Goal: Task Accomplishment & Management: Use online tool/utility

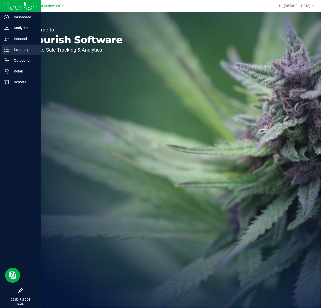
click at [12, 53] on div "Inventory" at bounding box center [22, 50] width 40 height 10
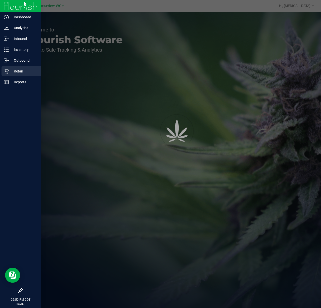
click at [15, 73] on p "Retail" at bounding box center [24, 71] width 30 height 6
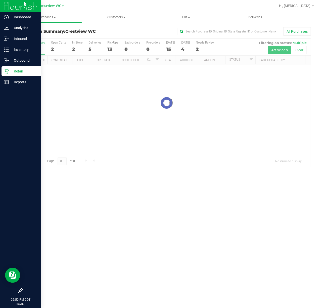
click at [19, 292] on icon at bounding box center [20, 290] width 5 height 5
click at [18, 291] on input "checkbox" at bounding box center [18, 291] width 0 height 0
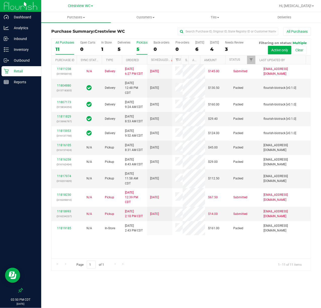
click at [142, 45] on label "PickUps 5" at bounding box center [142, 48] width 11 height 14
click at [0, 0] on input "PickUps 5" at bounding box center [0, 0] width 0 height 0
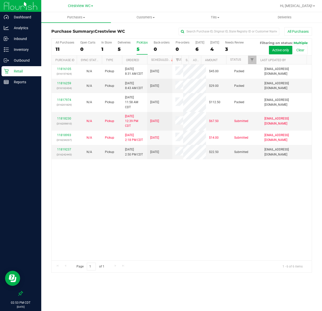
click at [139, 244] on div "11816105 (316157424) N/A Pickup [DATE] 8:31 AM CDT 8/20/2025 $45.00 Packed [EMA…" at bounding box center [182, 162] width 260 height 196
click at [176, 247] on div "11816105 (316157424) N/A Pickup [DATE] 8:31 AM CDT 8/20/2025 $45.00 Packed [EMA…" at bounding box center [182, 162] width 260 height 196
click at [21, 49] on p "Inventory" at bounding box center [24, 50] width 30 height 6
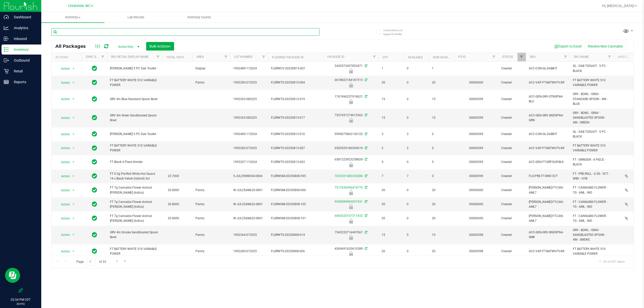
click at [142, 29] on input "text" at bounding box center [185, 32] width 268 height 8
type input "pex"
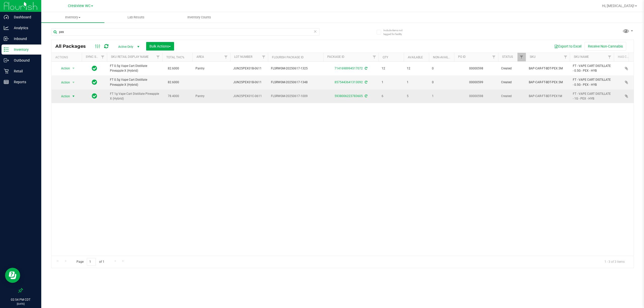
click at [69, 94] on span "Action" at bounding box center [64, 96] width 14 height 7
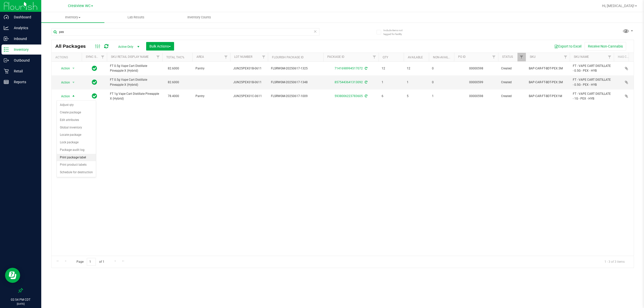
click at [76, 158] on li "Print package label" at bounding box center [76, 158] width 39 height 8
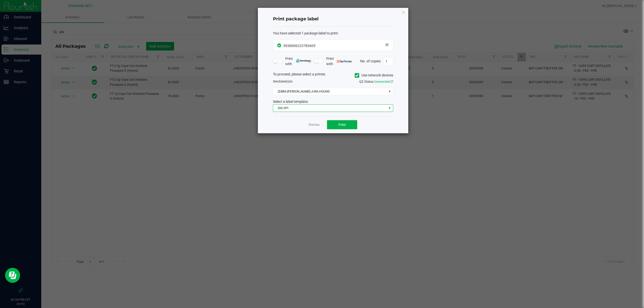
click at [321, 109] on span "300 DPI" at bounding box center [330, 108] width 114 height 7
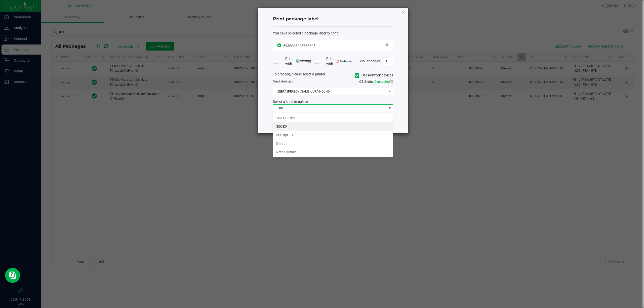
scroll to position [8, 120]
click at [298, 119] on li "203 DPI Test" at bounding box center [333, 118] width 120 height 9
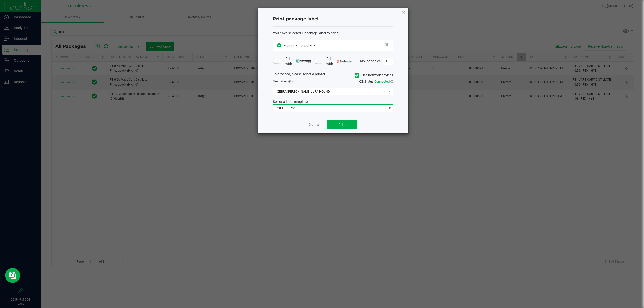
click at [313, 94] on span "ZEBRA-[PERSON_NAME]-JURA-HOUND" at bounding box center [330, 91] width 114 height 7
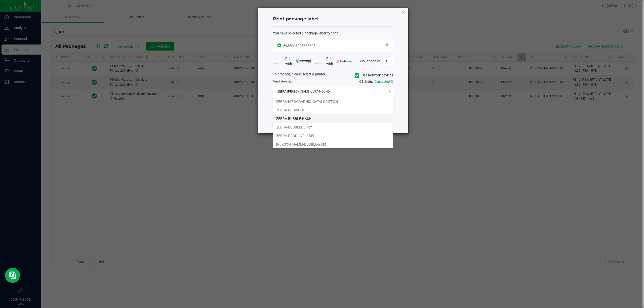
scroll to position [11, 0]
click at [316, 142] on li "[PERSON_NAME]-BUBBLE-GUM" at bounding box center [333, 143] width 120 height 9
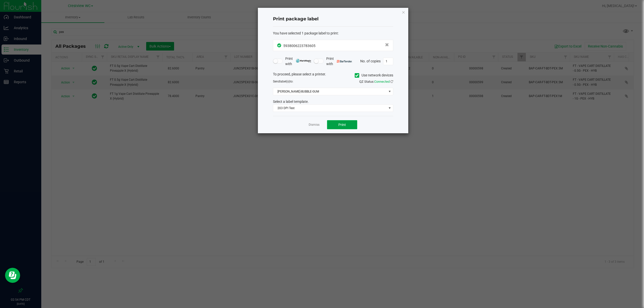
click at [321, 127] on button "Print" at bounding box center [342, 124] width 30 height 9
click at [313, 124] on link "Dismiss" at bounding box center [314, 125] width 11 height 4
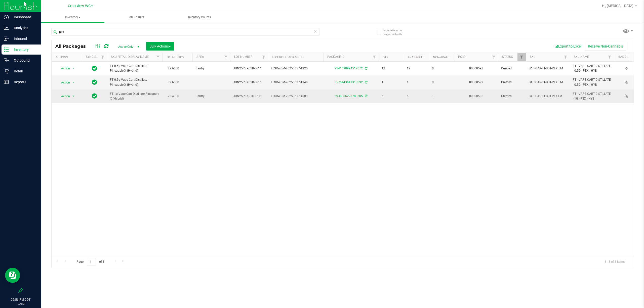
drag, startPoint x: 332, startPoint y: 99, endPoint x: 361, endPoint y: 100, distance: 28.4
click at [321, 100] on td "5938006223783605" at bounding box center [350, 97] width 55 height 14
drag, startPoint x: 228, startPoint y: 98, endPoint x: 364, endPoint y: 100, distance: 135.9
click at [321, 100] on tr "Action Action Adjust qty Create package Edit attributes Global inventory Locate…" at bounding box center [541, 97] width 978 height 14
copy tr "JUN25PEX01C-0611 FLSRWGM-20250617-1009 5938006223783605"
